Goal: Transaction & Acquisition: Register for event/course

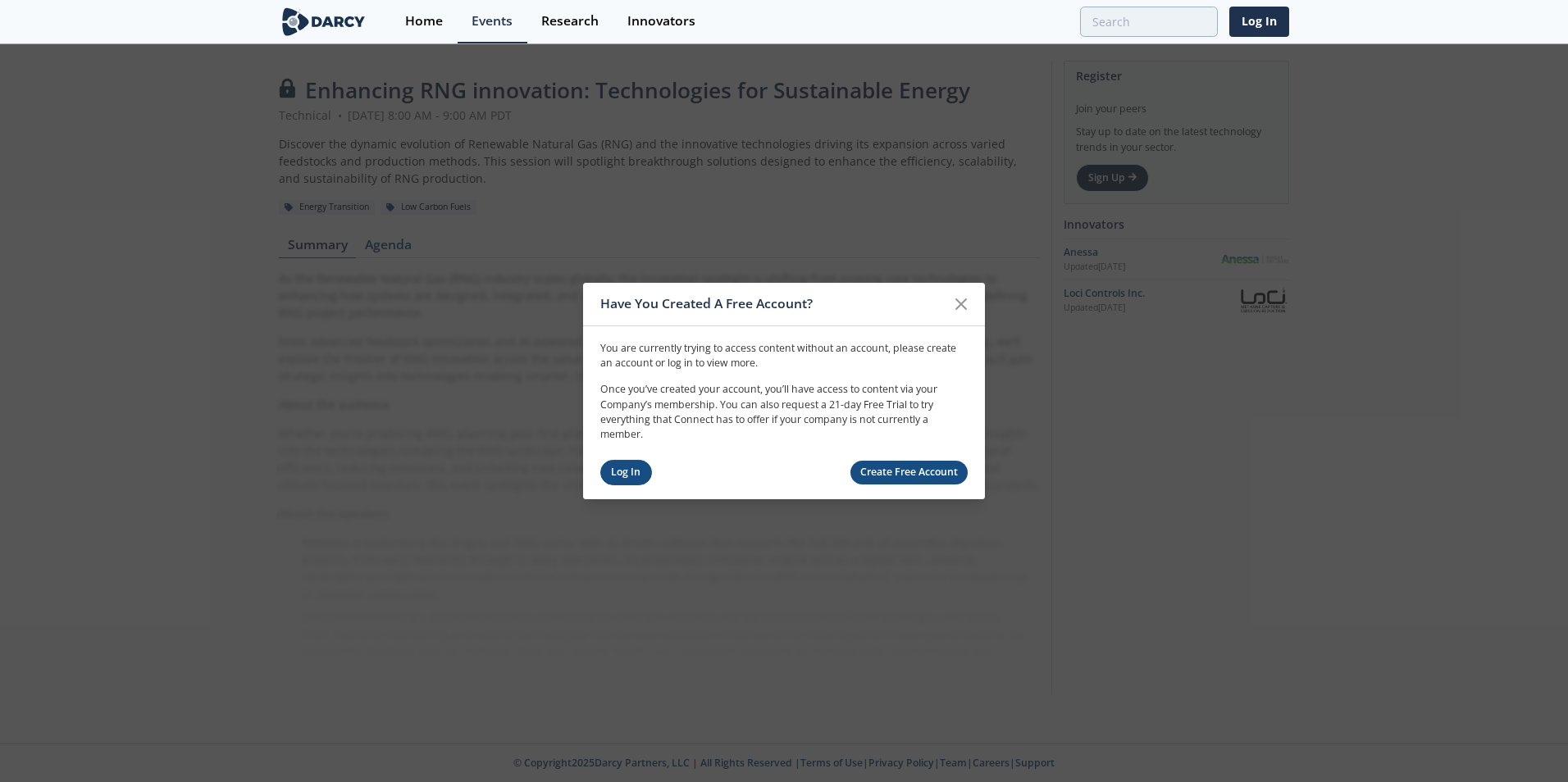
click at [610, 469] on link "Log In" at bounding box center [625, 473] width 52 height 25
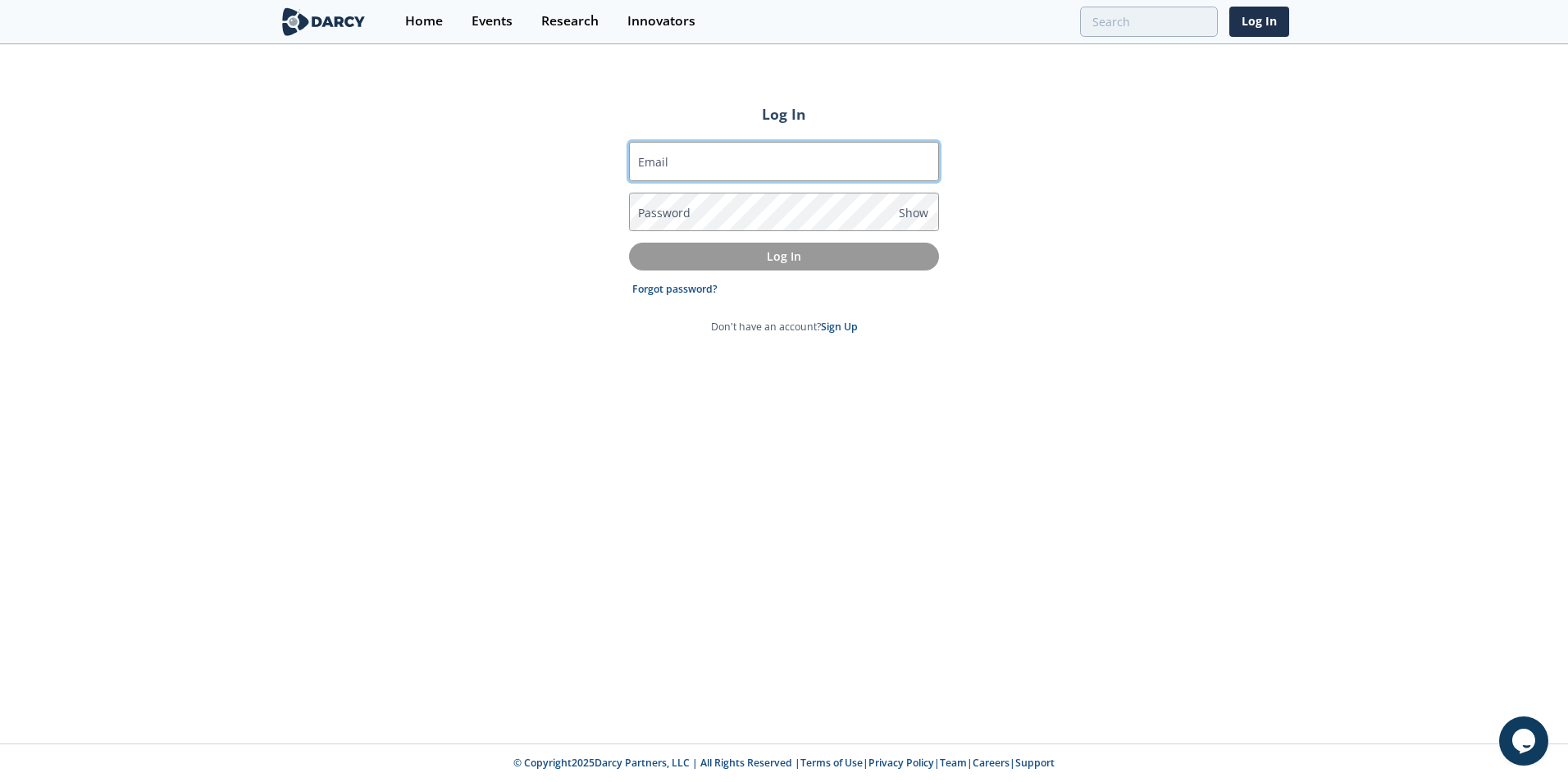
click at [712, 172] on input "Email" at bounding box center [784, 162] width 310 height 40
type input "dco8@pge.com"
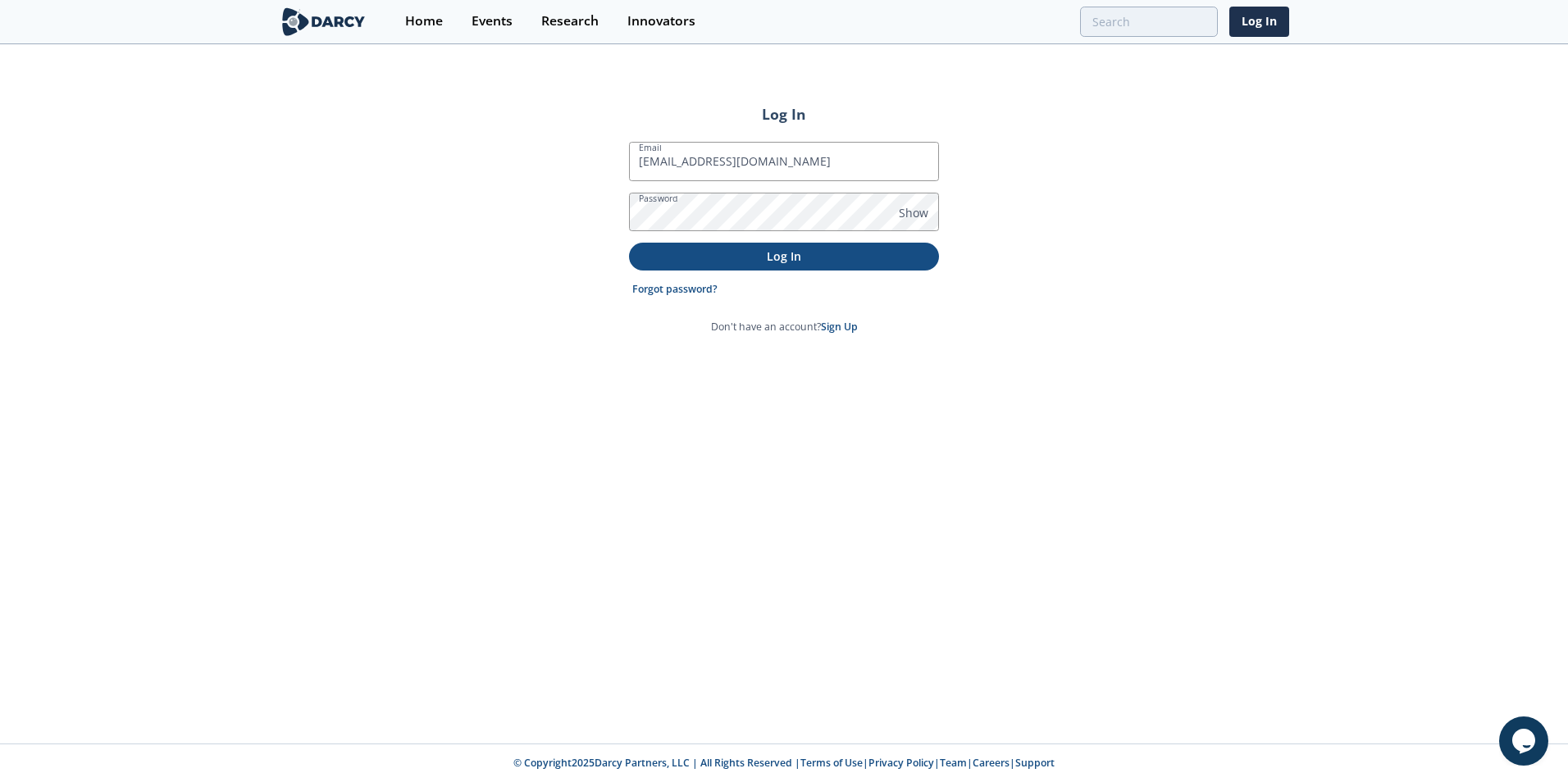
click at [764, 259] on p "Log In" at bounding box center [784, 256] width 287 height 17
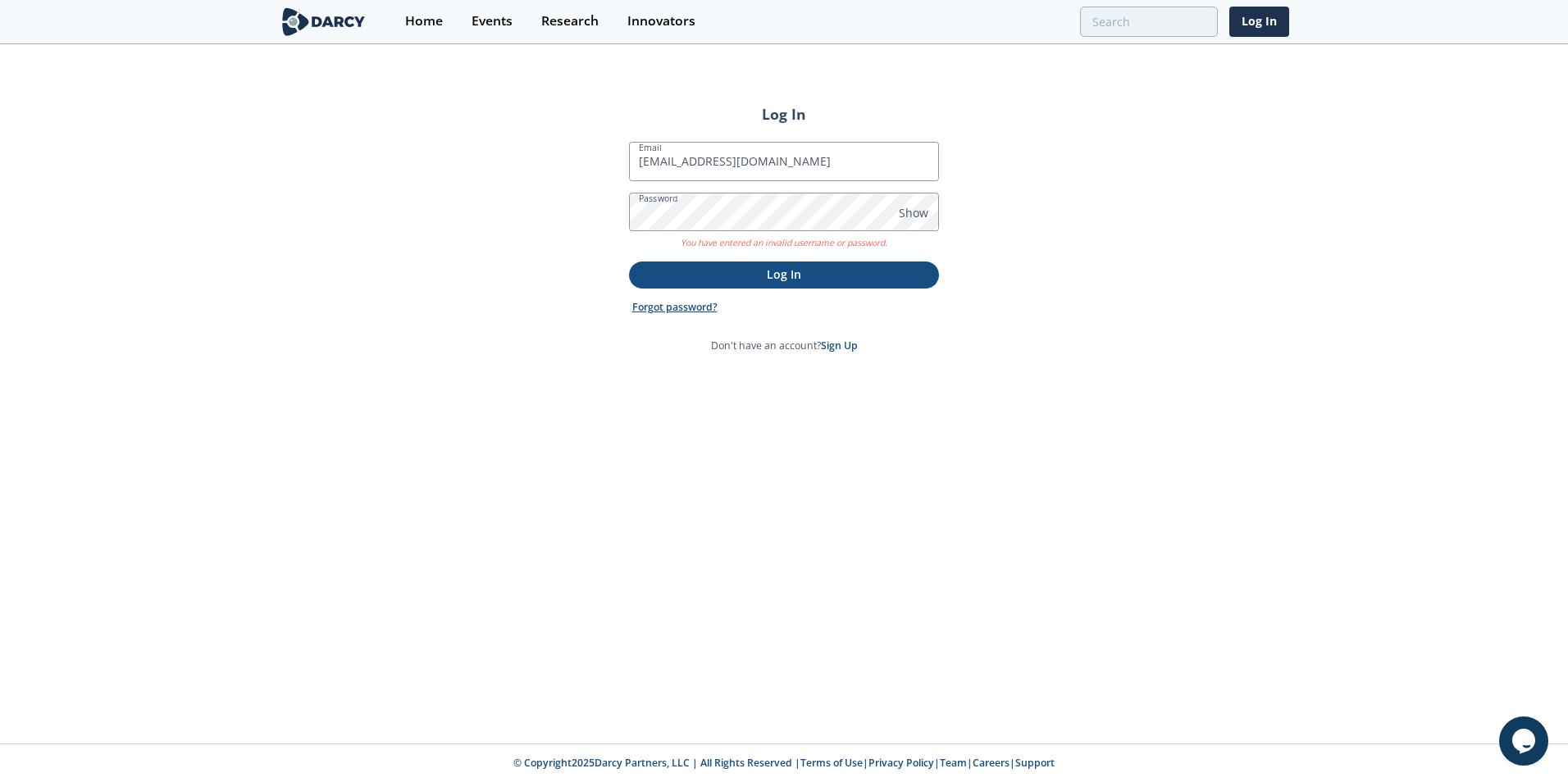
click at [688, 306] on link "Forgot password?" at bounding box center [674, 307] width 85 height 14
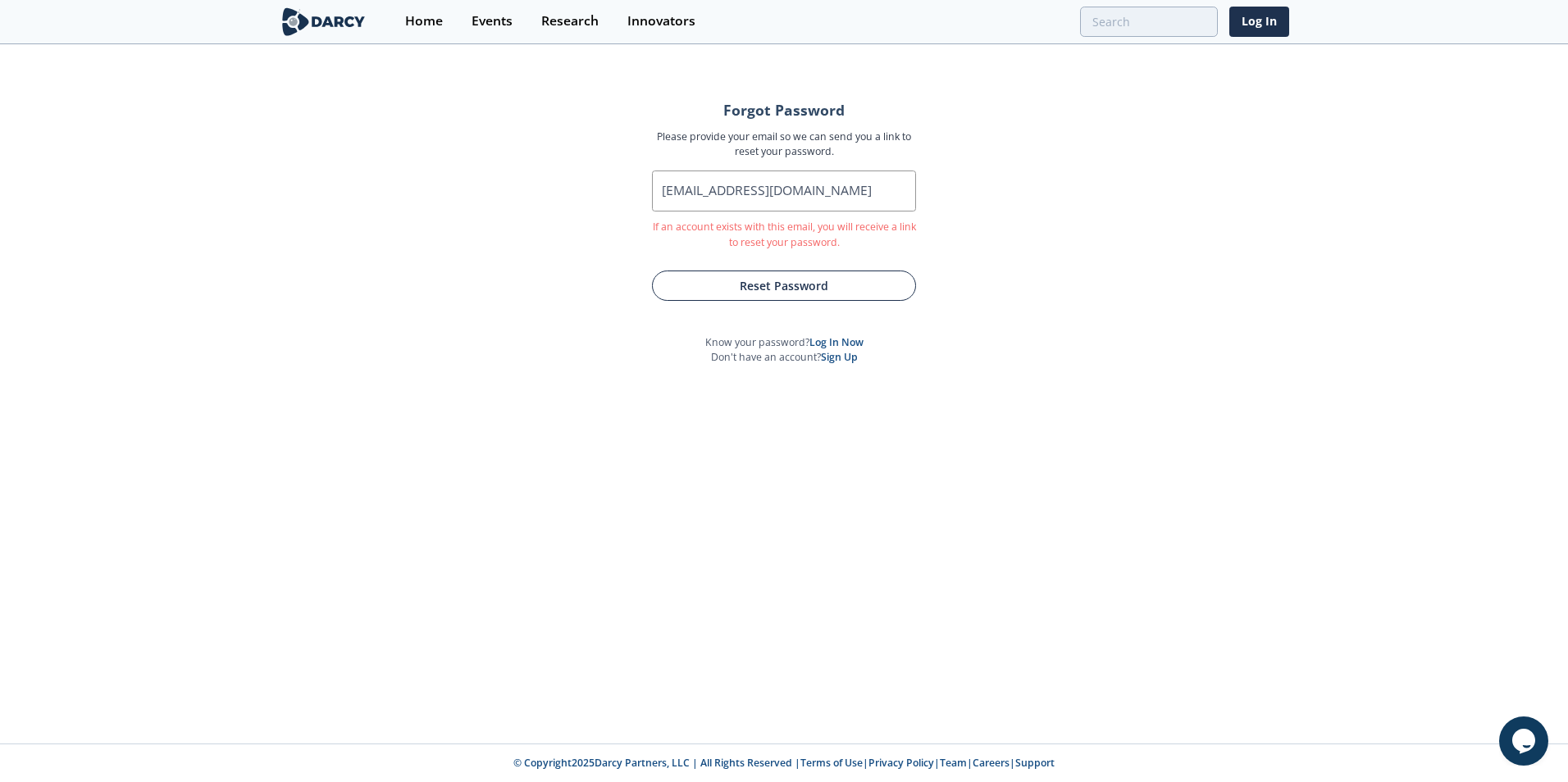
click at [740, 288] on button "Reset Password" at bounding box center [784, 286] width 264 height 30
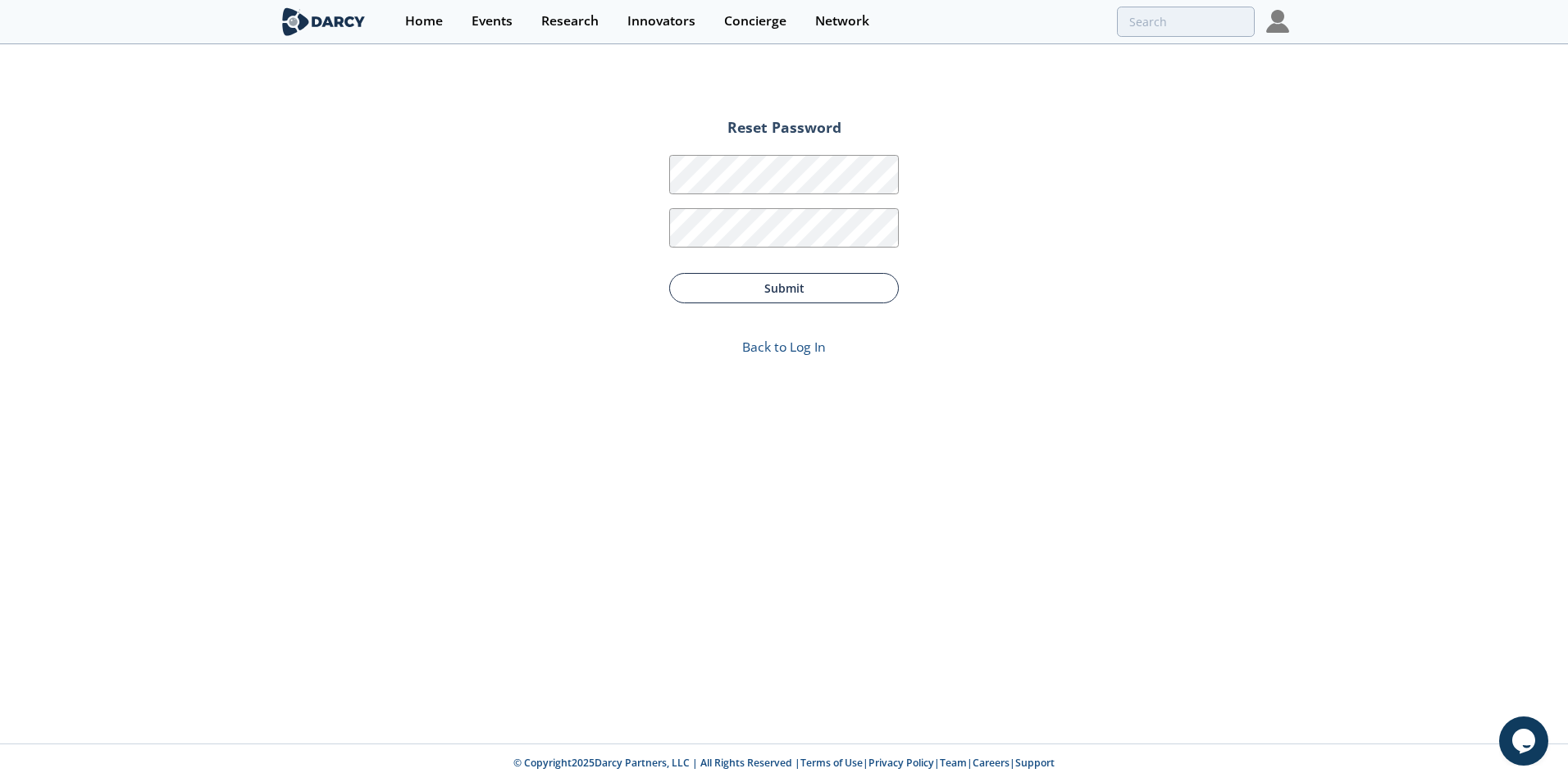
click at [788, 299] on button "Submit" at bounding box center [784, 289] width 229 height 30
click at [788, 343] on button "Submit" at bounding box center [784, 339] width 229 height 30
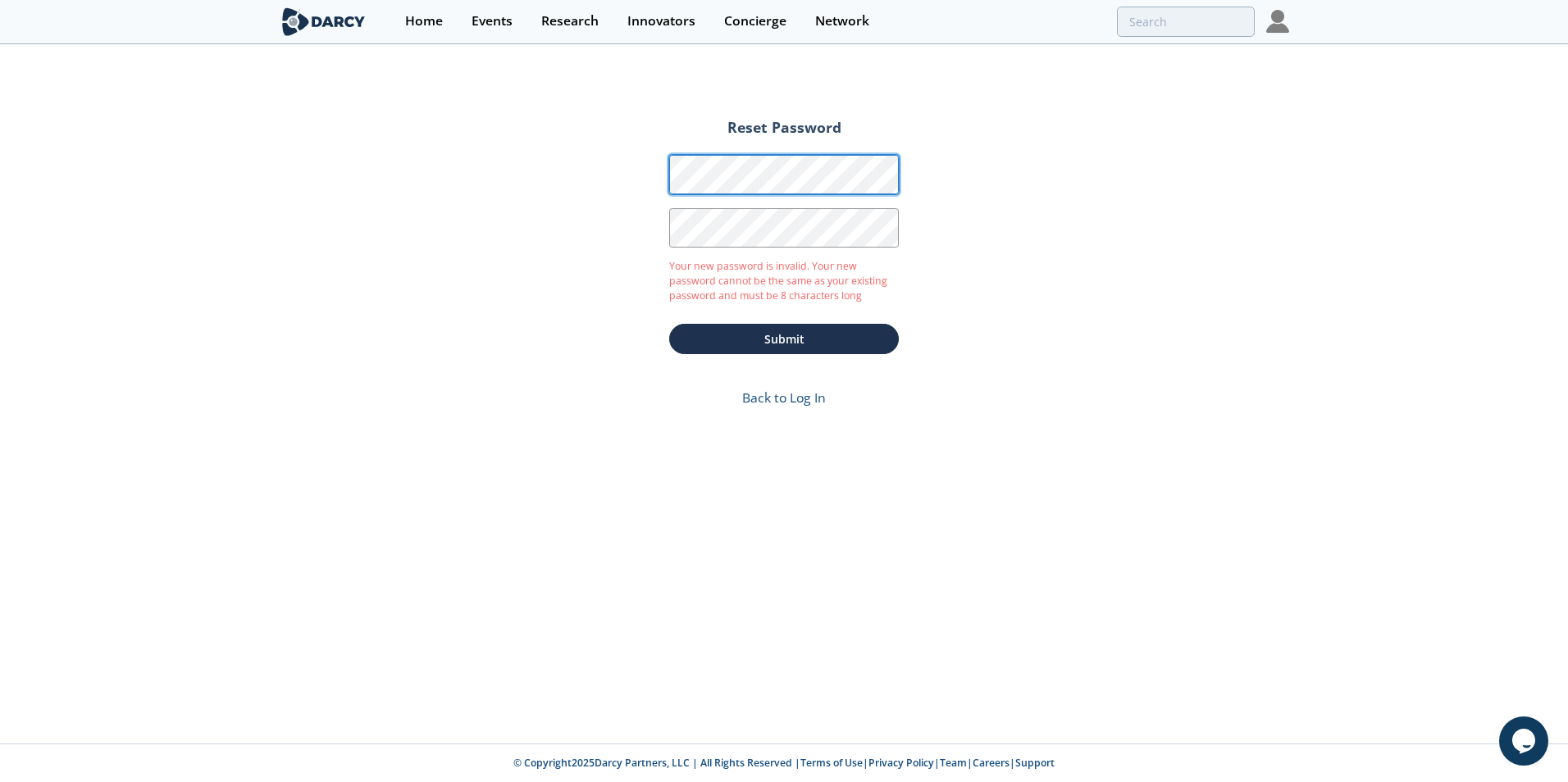
click at [662, 160] on form "Reset Password Password Password Confirmation Your new password is invalid. You…" at bounding box center [784, 267] width 276 height 328
click at [625, 216] on div "Reset Password Password Password Confirmation Your new password is invalid. You…" at bounding box center [784, 394] width 1568 height 698
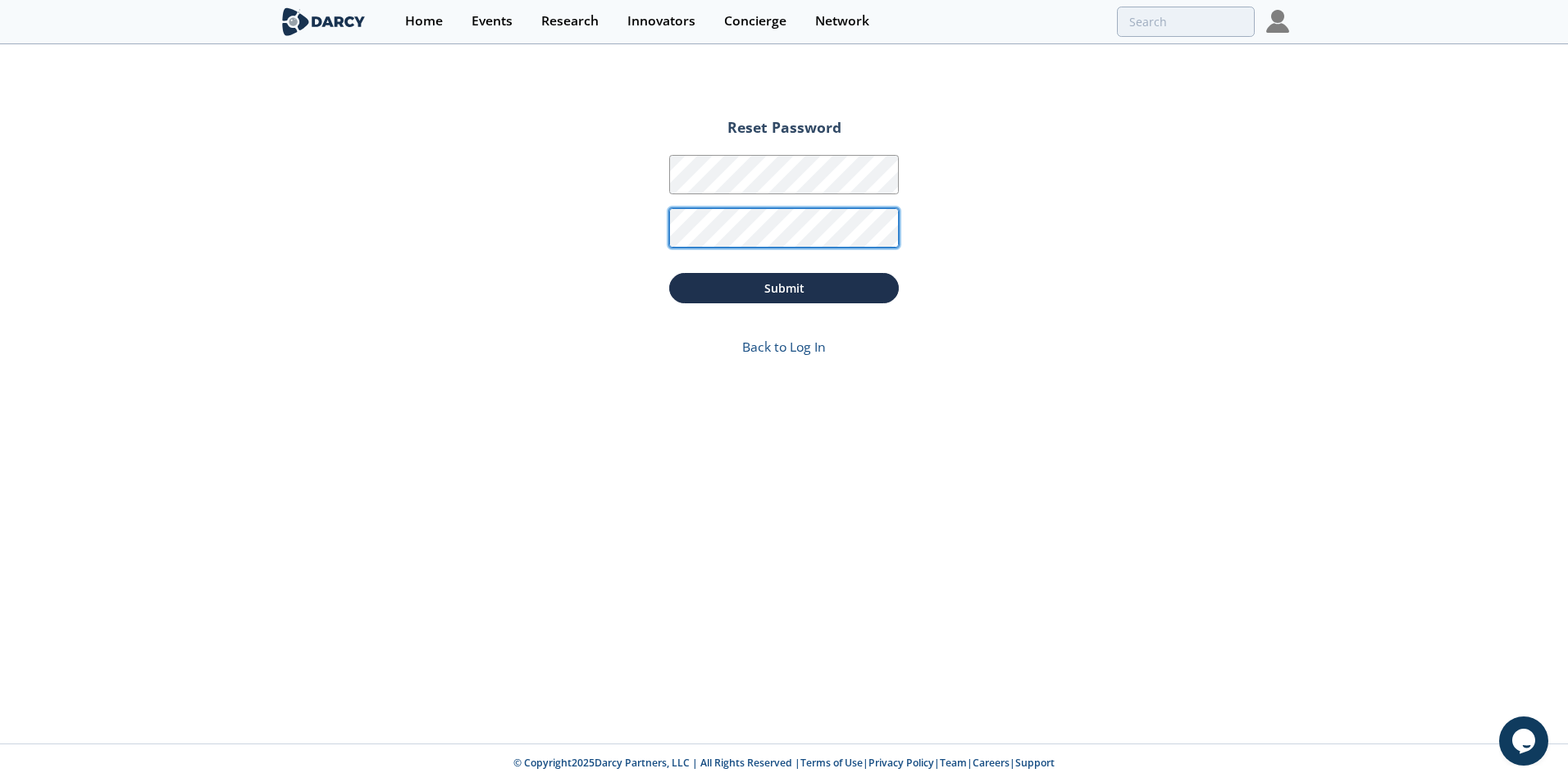
click at [669, 273] on button "Submit" at bounding box center [784, 289] width 229 height 30
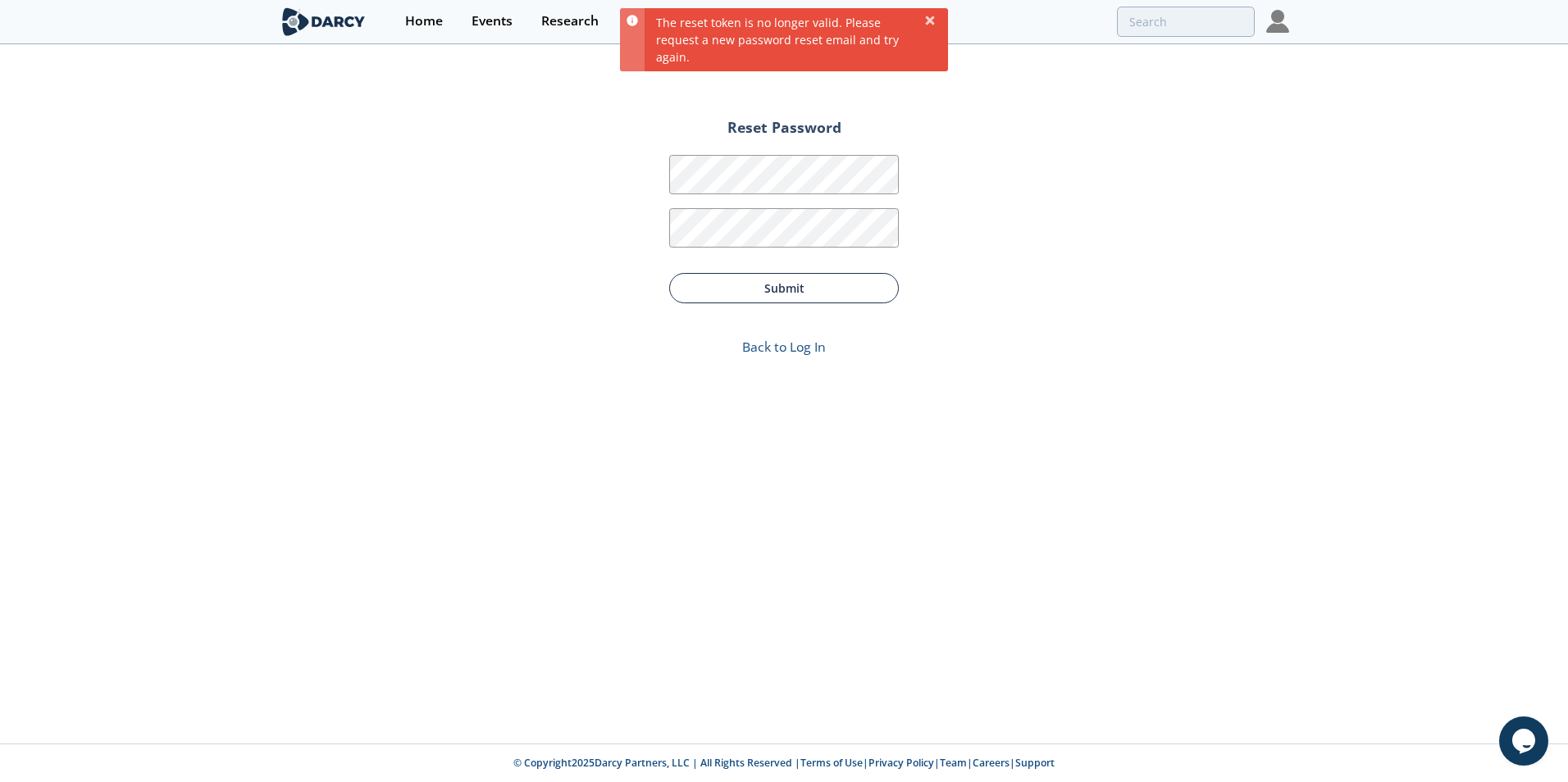
click at [754, 292] on button "Submit" at bounding box center [784, 289] width 229 height 30
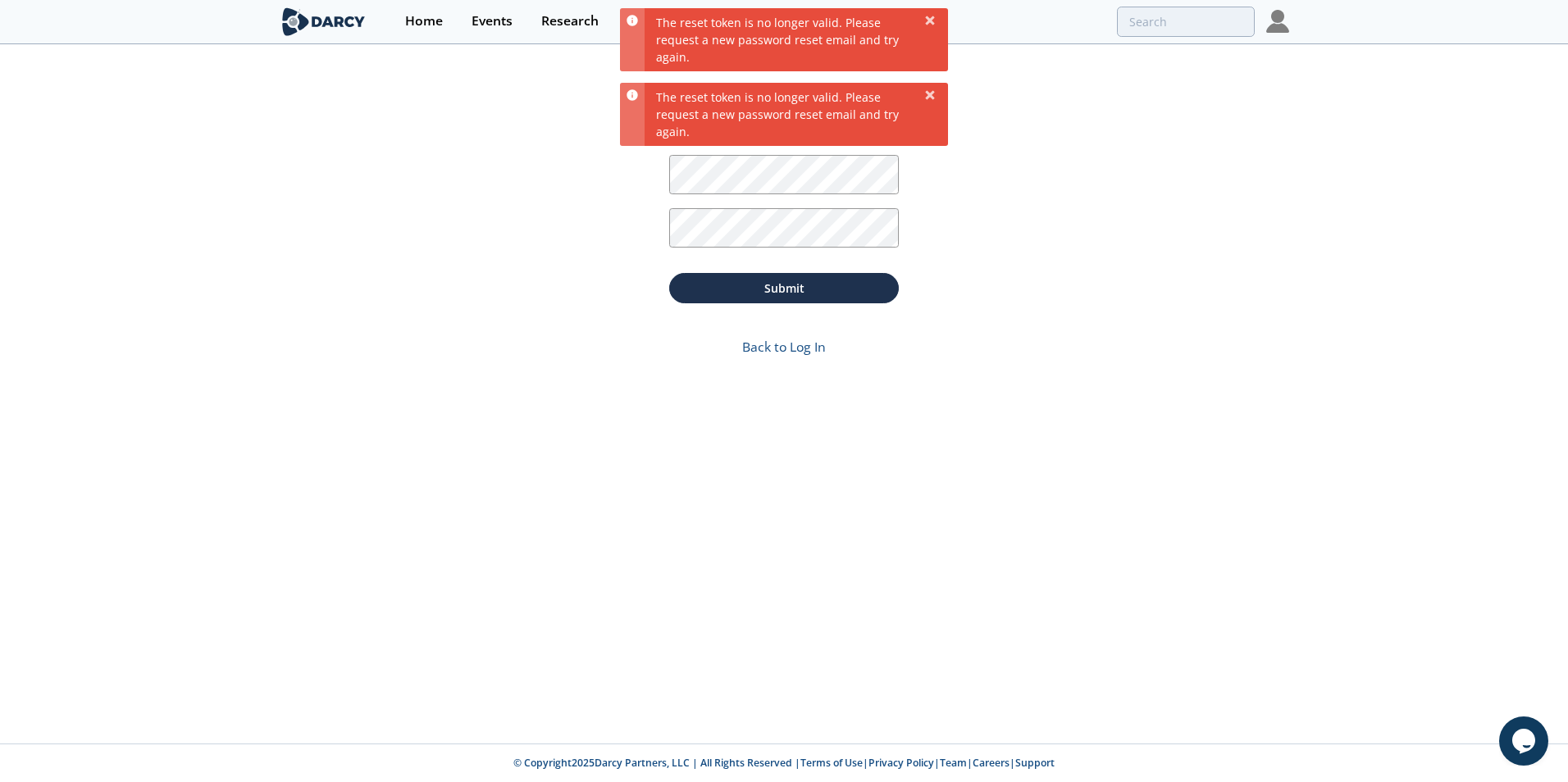
drag, startPoint x: 932, startPoint y: 16, endPoint x: 938, endPoint y: 81, distance: 65.3
click at [932, 24] on icon at bounding box center [930, 20] width 14 height 14
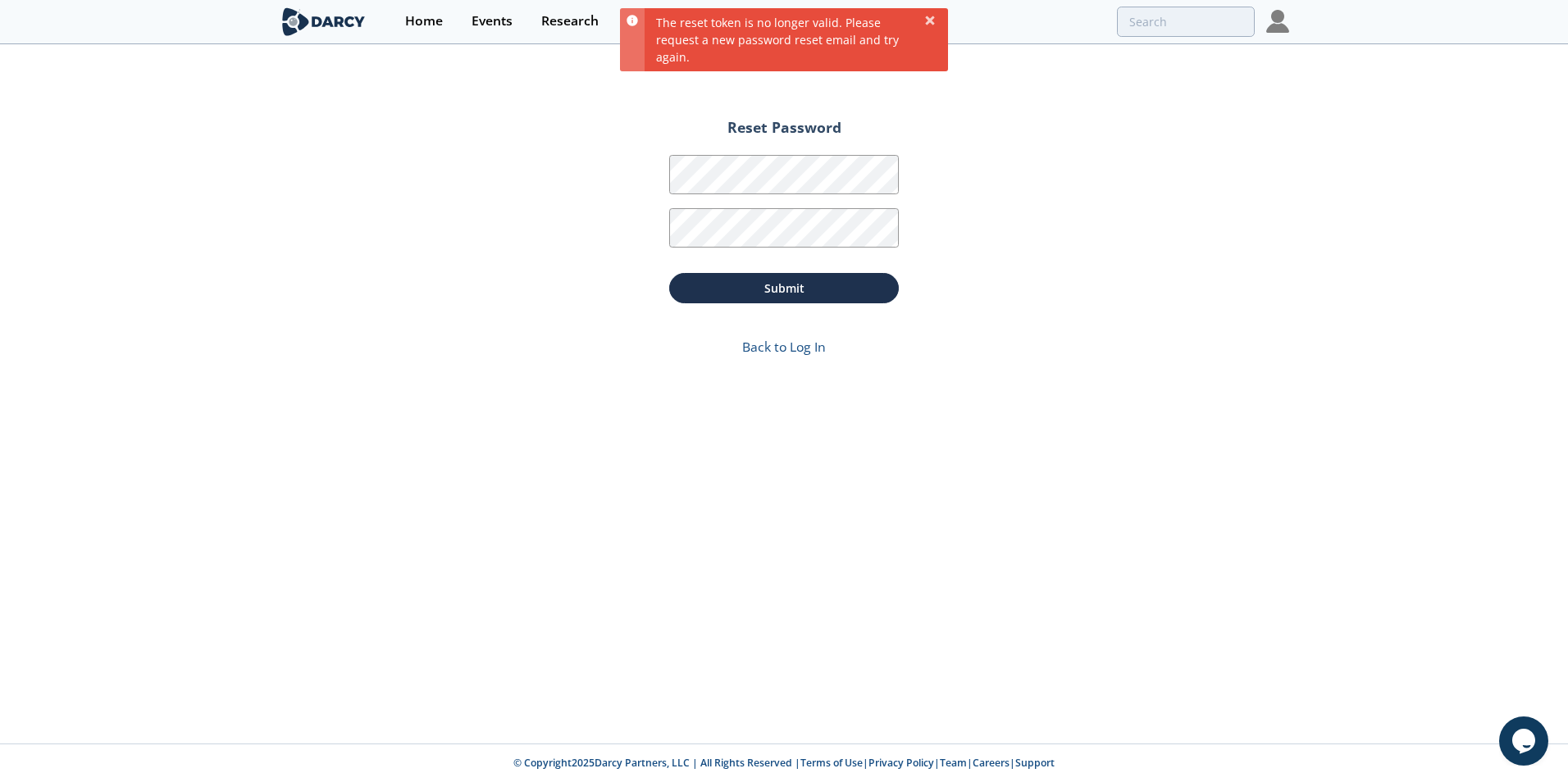
click at [936, 91] on div "Reset Password Password Password Confirmation Submit Back to Log In" at bounding box center [784, 394] width 1568 height 698
click at [928, 14] on icon at bounding box center [930, 20] width 14 height 14
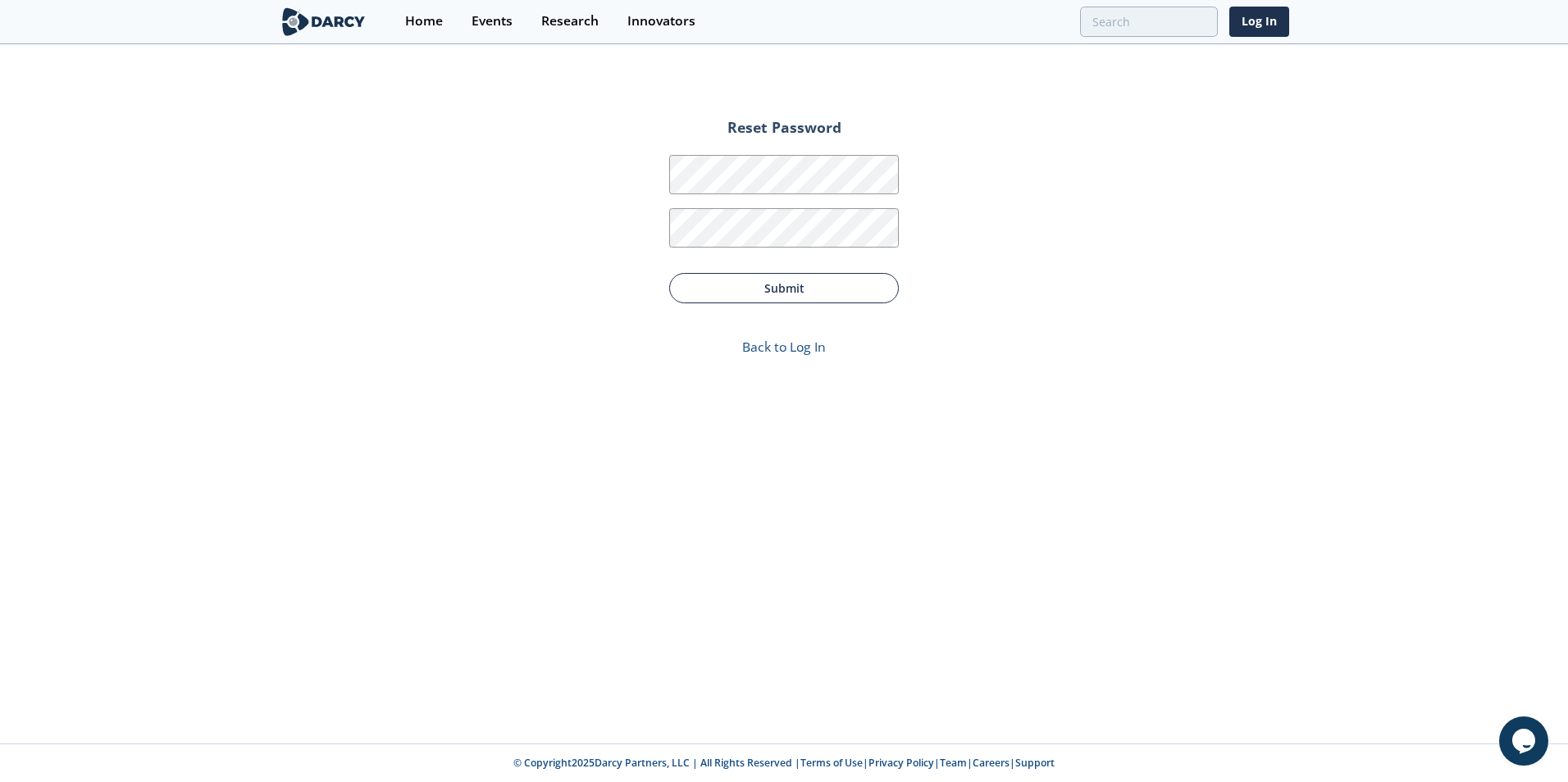
click at [779, 284] on button "Submit" at bounding box center [784, 289] width 229 height 30
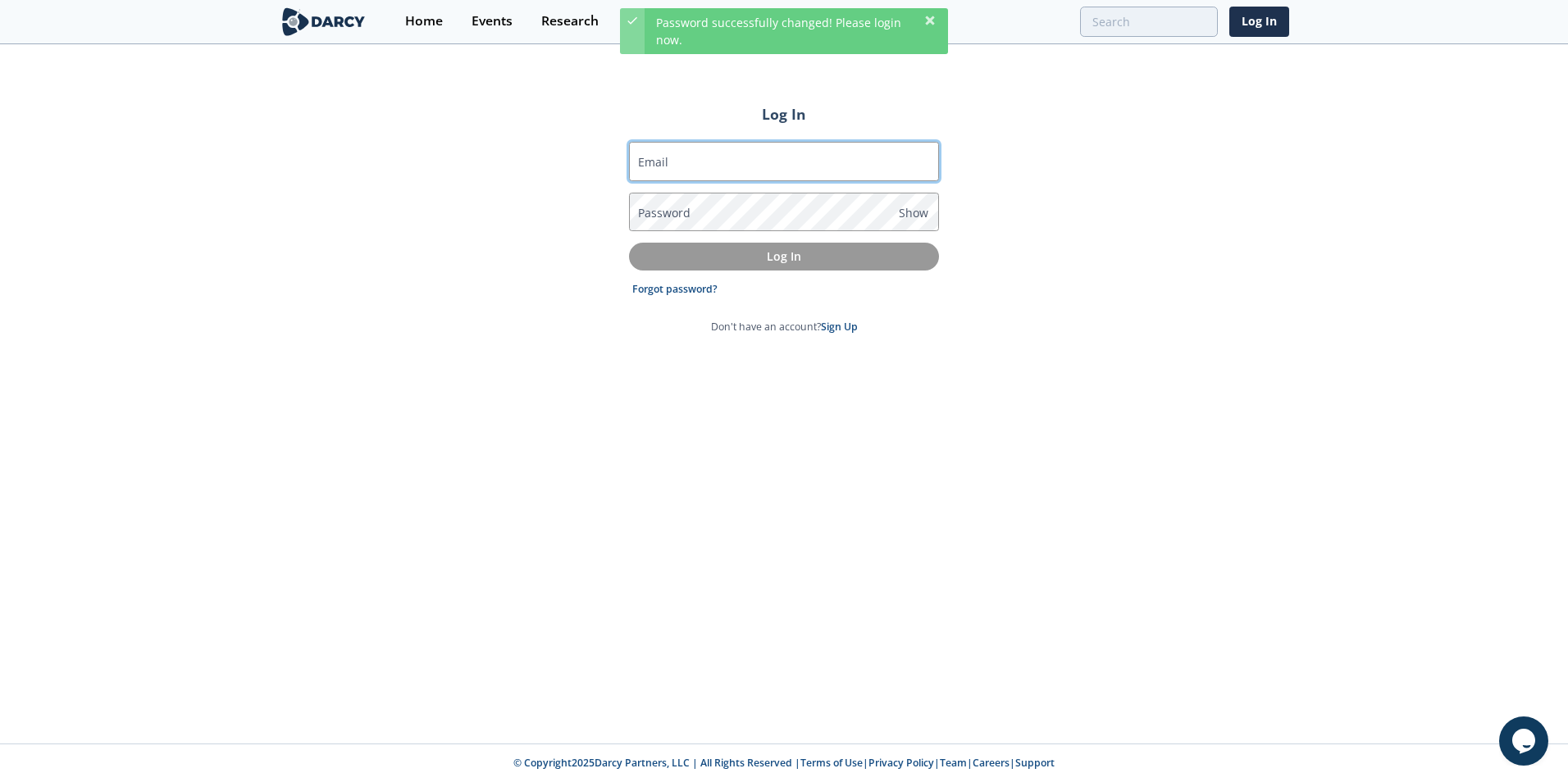
click at [699, 167] on input "Email" at bounding box center [784, 162] width 310 height 40
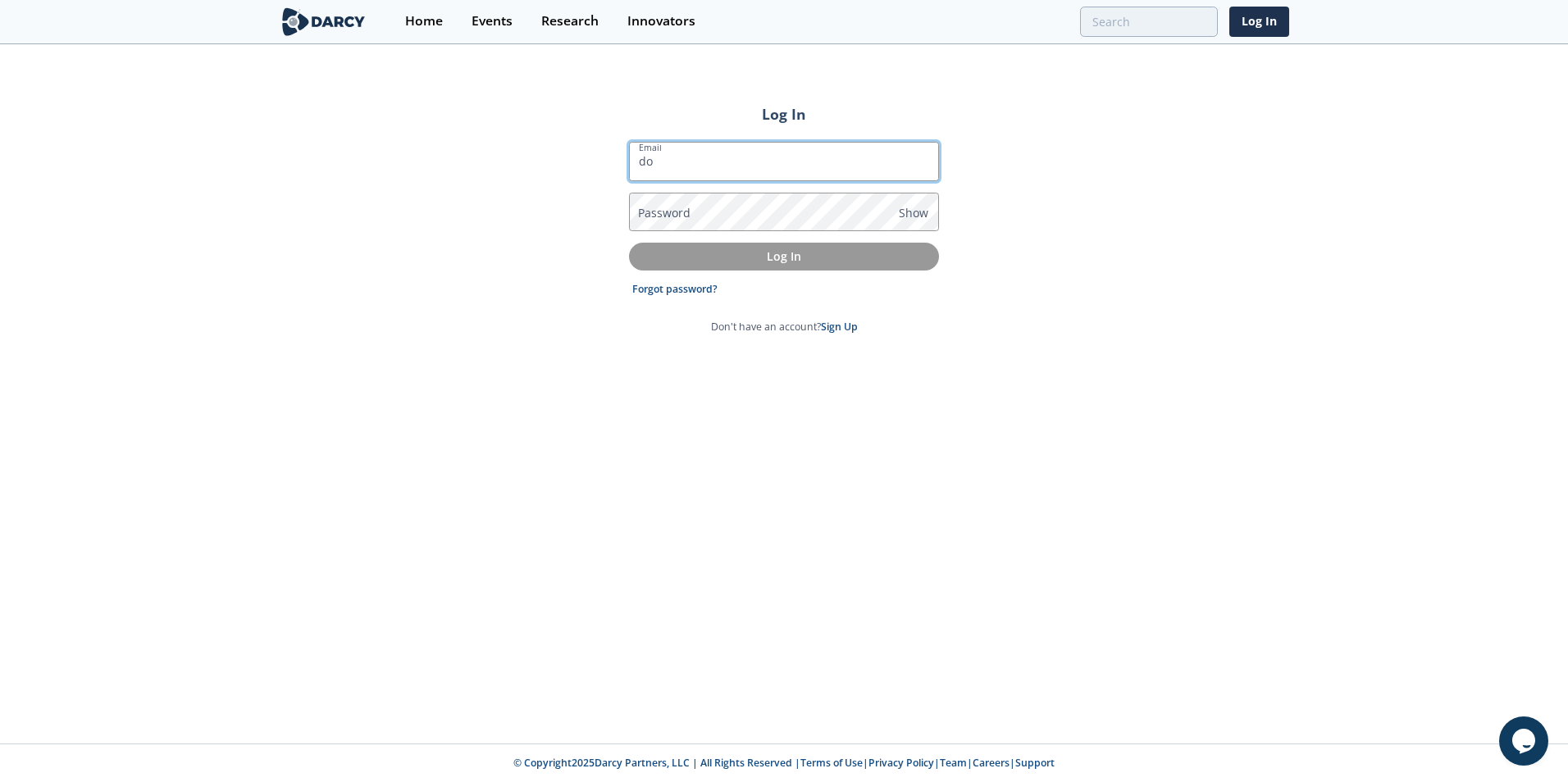
type input "d"
type input "dco8@pge.com"
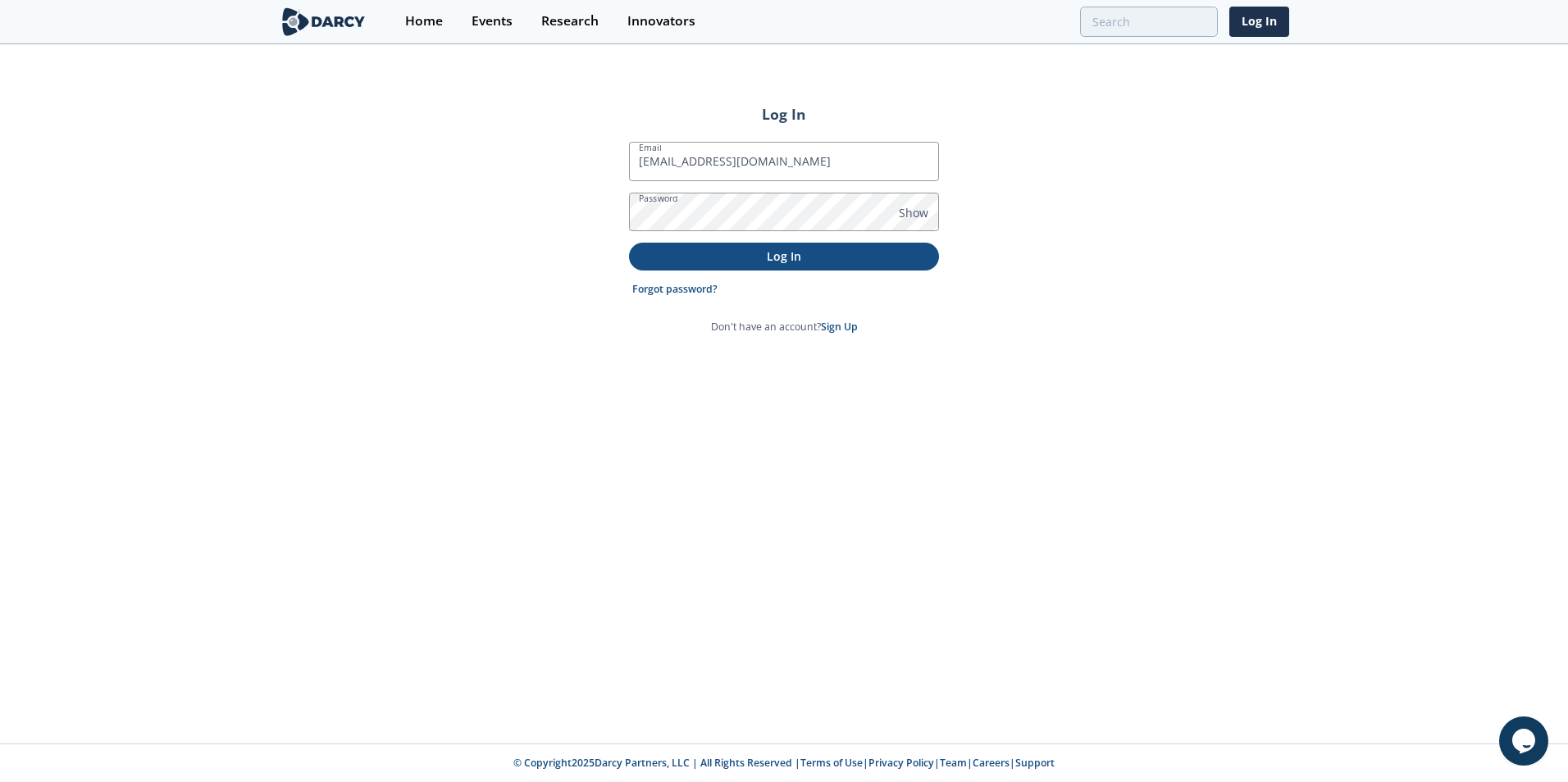
click at [768, 256] on p "Log In" at bounding box center [784, 256] width 287 height 17
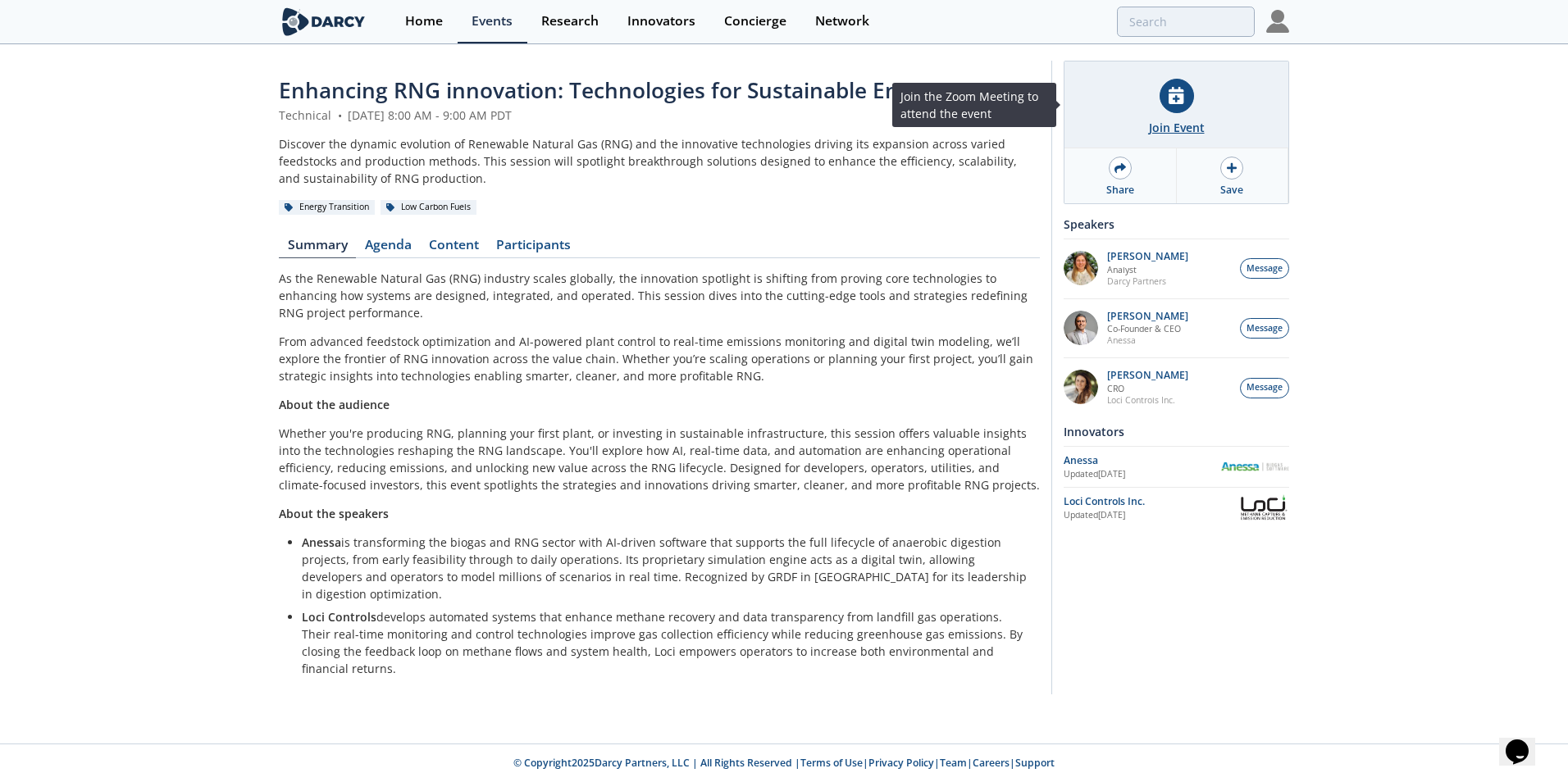
click at [1180, 118] on div "Join Event" at bounding box center [1177, 127] width 56 height 17
